Goal: Use online tool/utility: Use online tool/utility

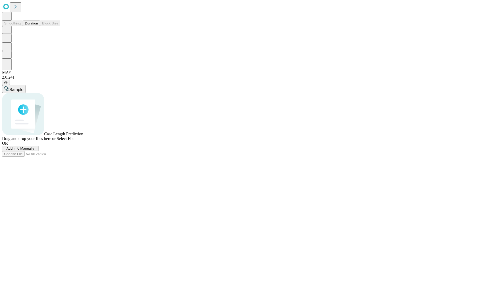
click at [34, 150] on span "Add Info Manually" at bounding box center [21, 148] width 28 height 4
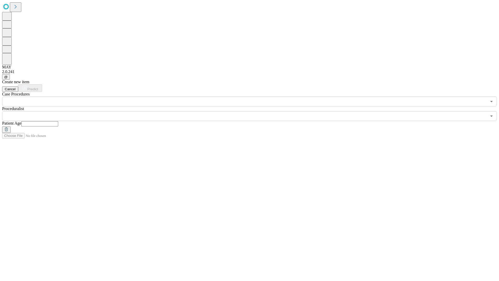
click at [58, 121] on input "text" at bounding box center [39, 123] width 37 height 5
type input "**"
click at [253, 111] on input "text" at bounding box center [244, 116] width 485 height 10
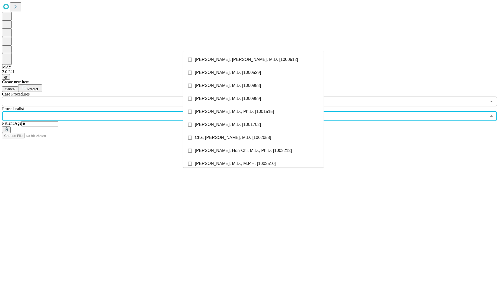
click at [254, 60] on li "[PERSON_NAME], [PERSON_NAME], M.D. [1000512]" at bounding box center [253, 59] width 140 height 13
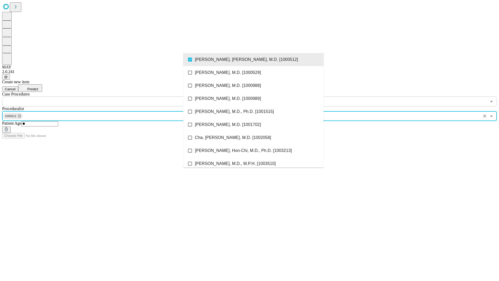
click at [109, 97] on input "text" at bounding box center [244, 102] width 485 height 10
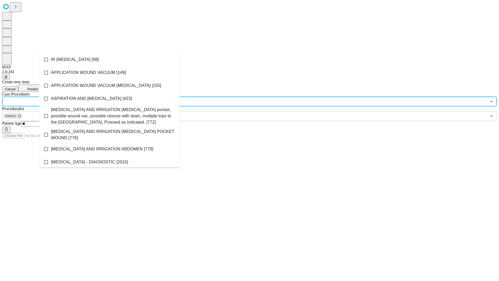
click at [110, 60] on li "IR [MEDICAL_DATA] [98]" at bounding box center [109, 59] width 140 height 13
click at [38, 87] on span "Predict" at bounding box center [32, 89] width 11 height 4
